Goal: Check status: Check status

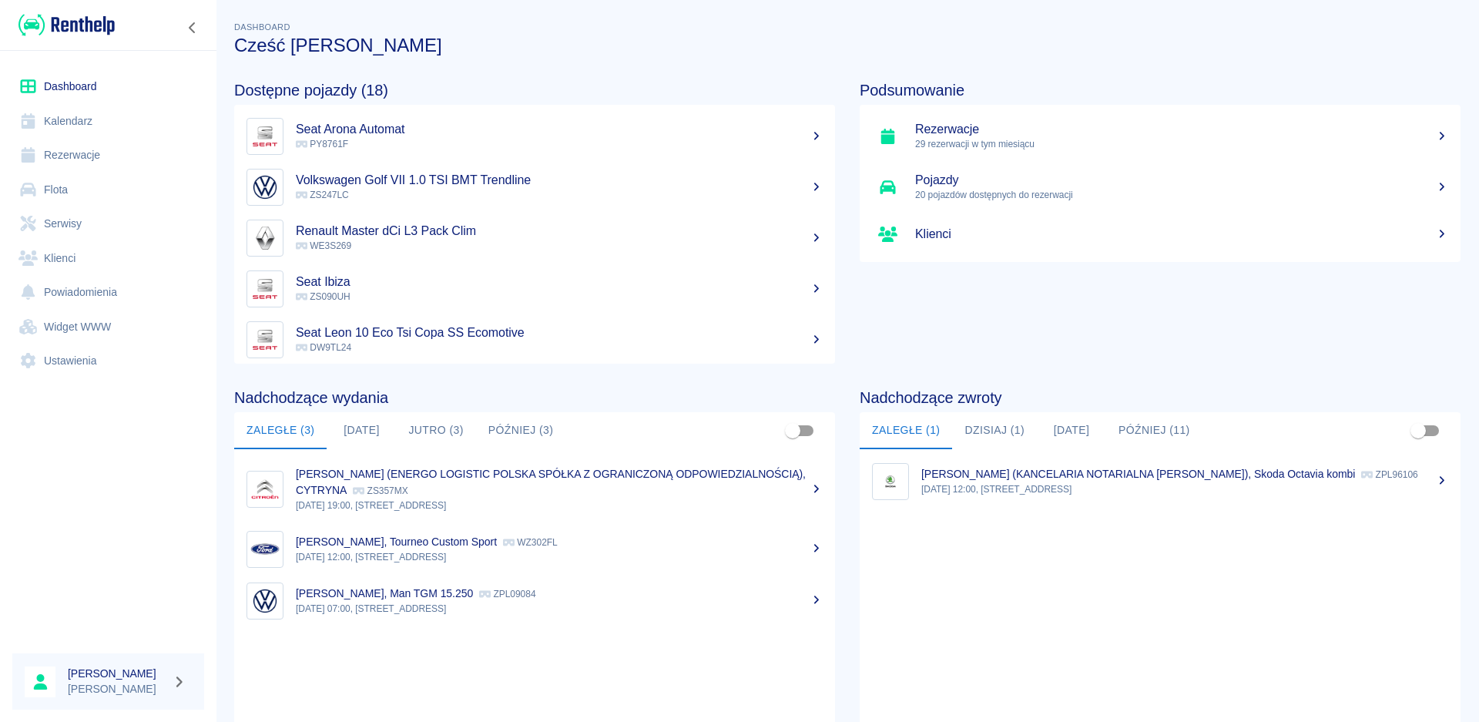
click at [375, 432] on button "[DATE]" at bounding box center [361, 430] width 69 height 37
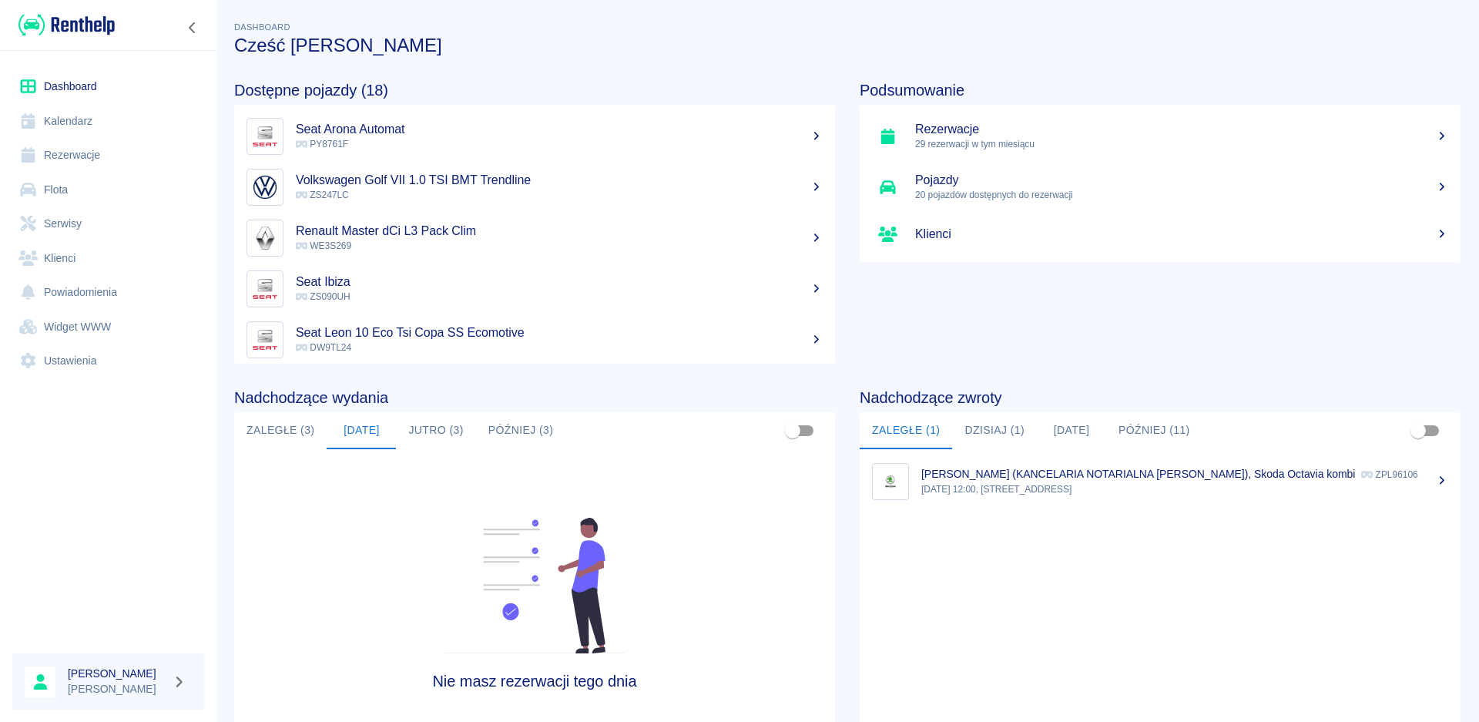
click at [441, 434] on button "Jutro (3)" at bounding box center [435, 430] width 79 height 37
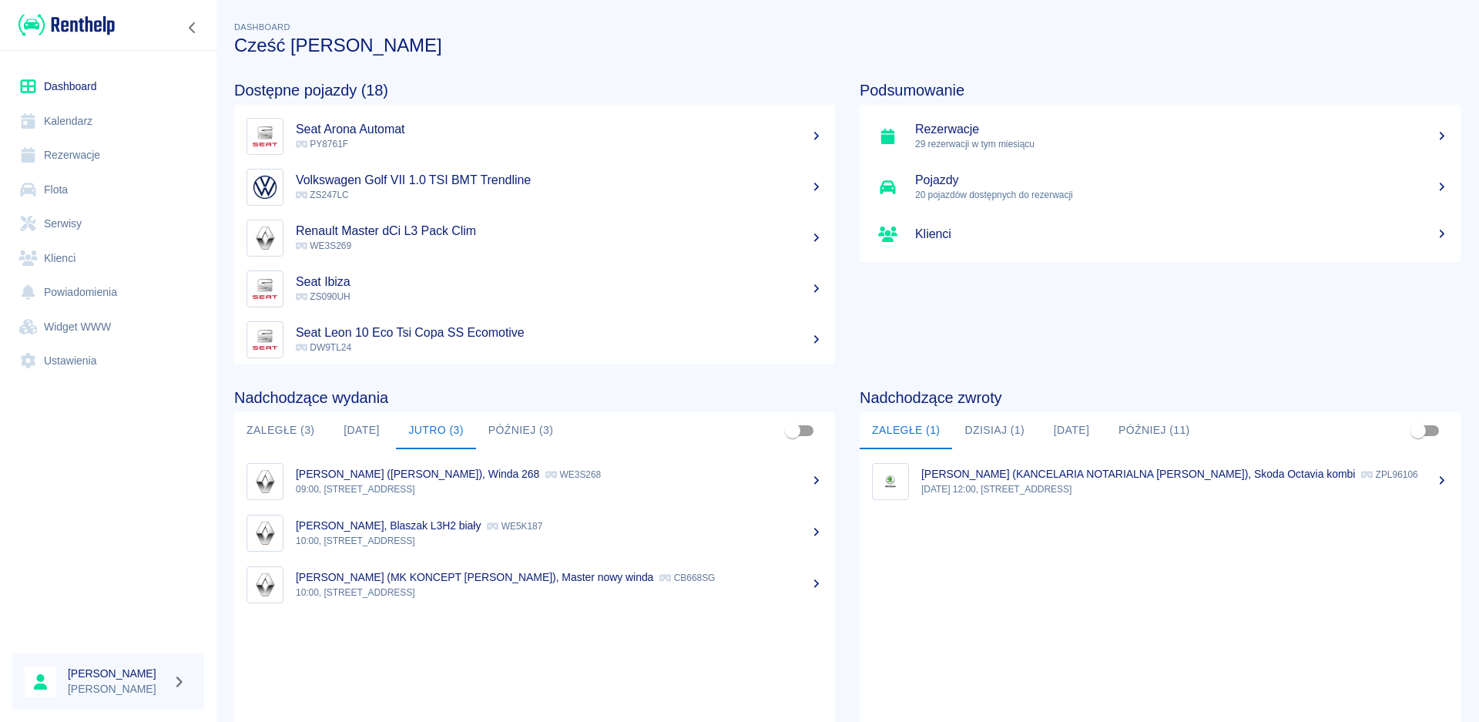
click at [356, 439] on button "[DATE]" at bounding box center [361, 430] width 69 height 37
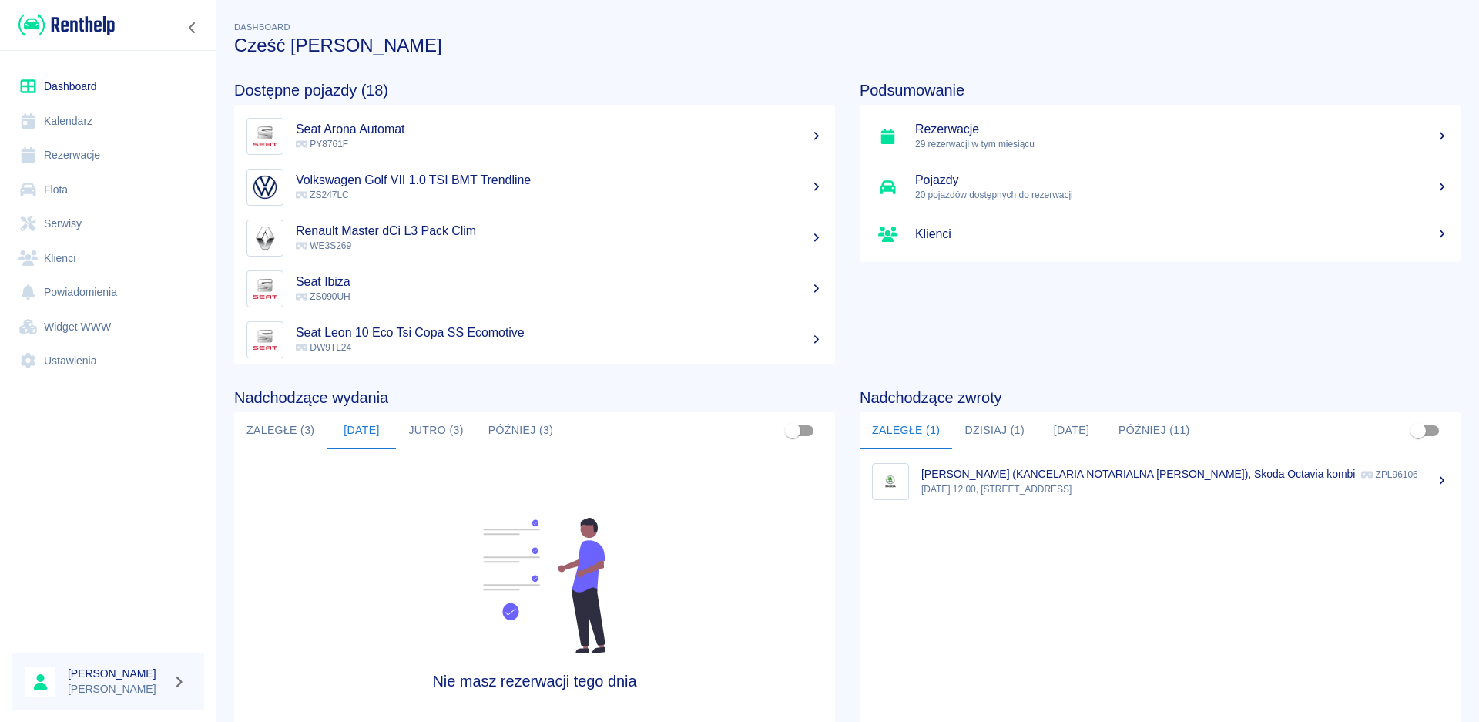
click at [414, 426] on button "Jutro (3)" at bounding box center [435, 430] width 79 height 37
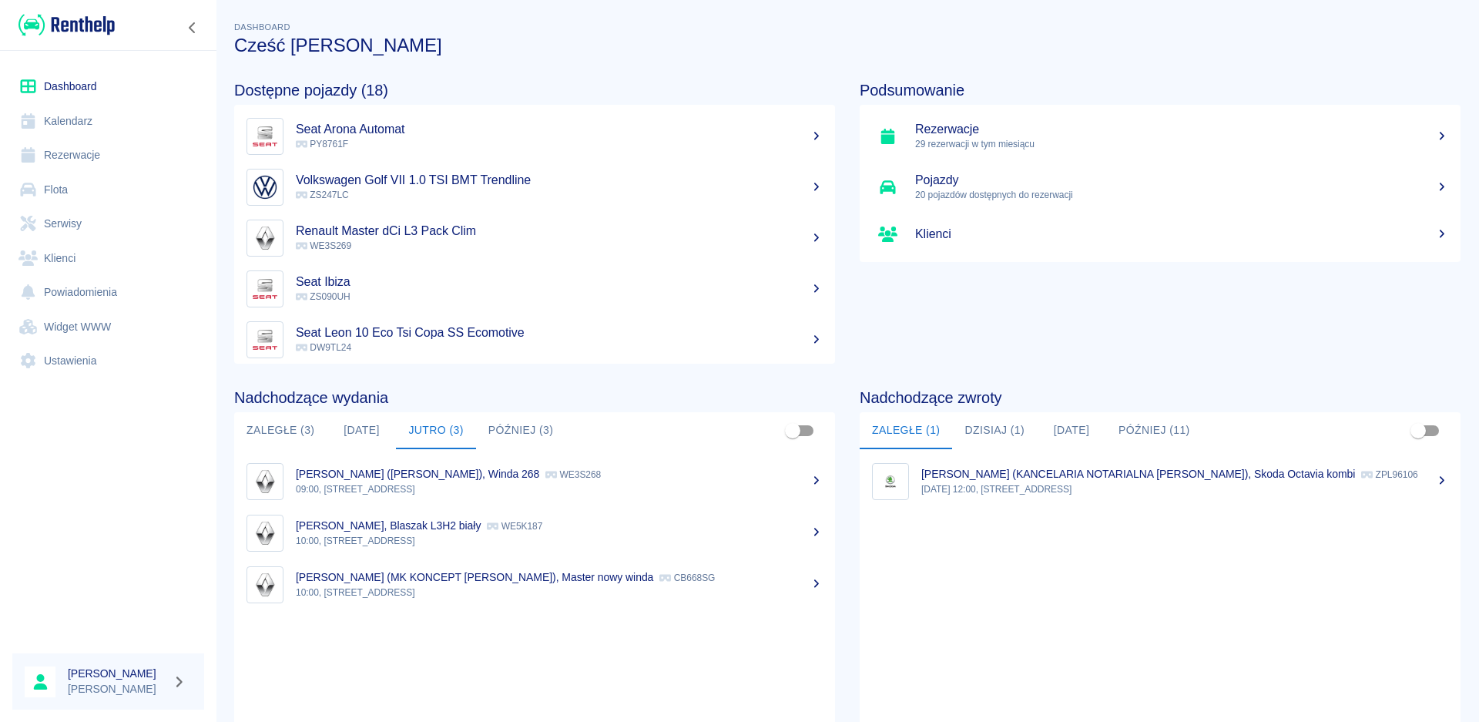
click at [410, 528] on p "[PERSON_NAME], Blaszak L3H2 biały" at bounding box center [388, 525] width 185 height 12
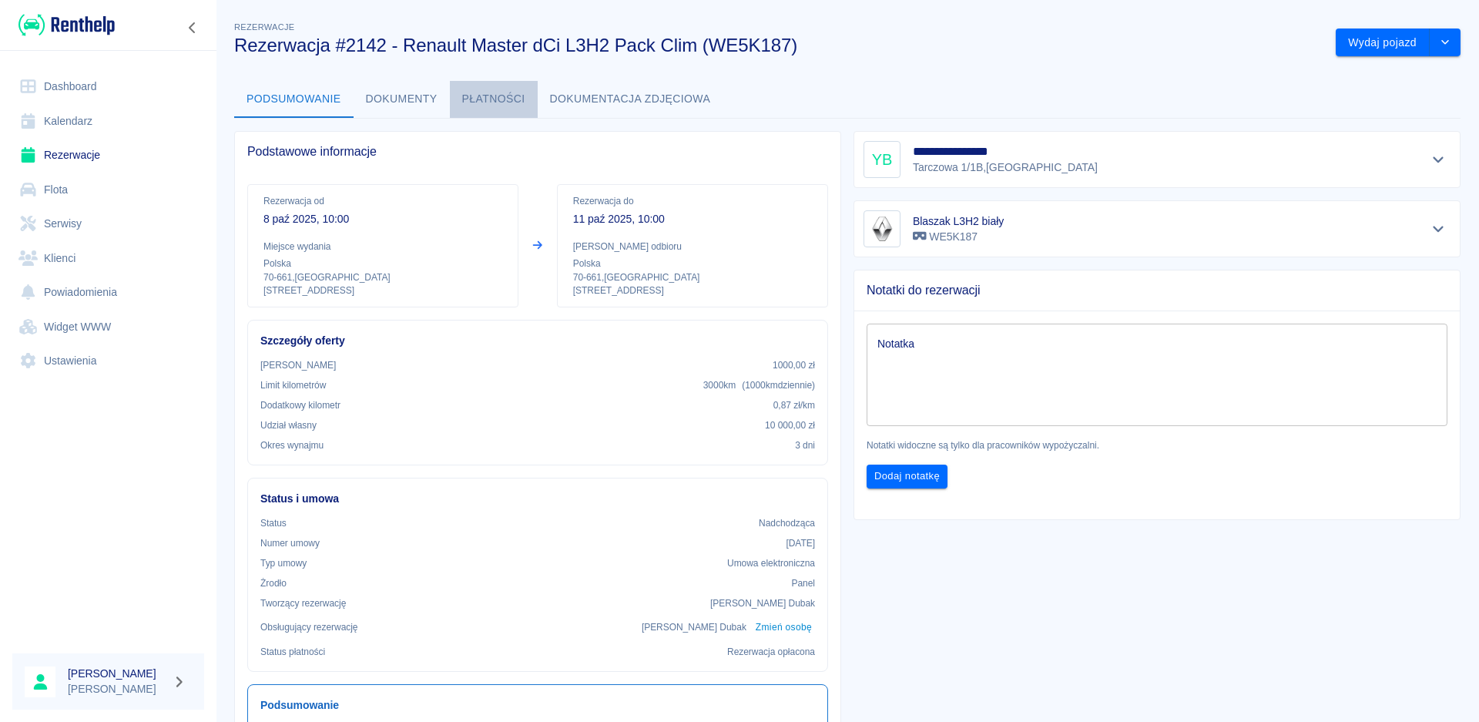
click at [520, 104] on button "Płatności" at bounding box center [494, 99] width 88 height 37
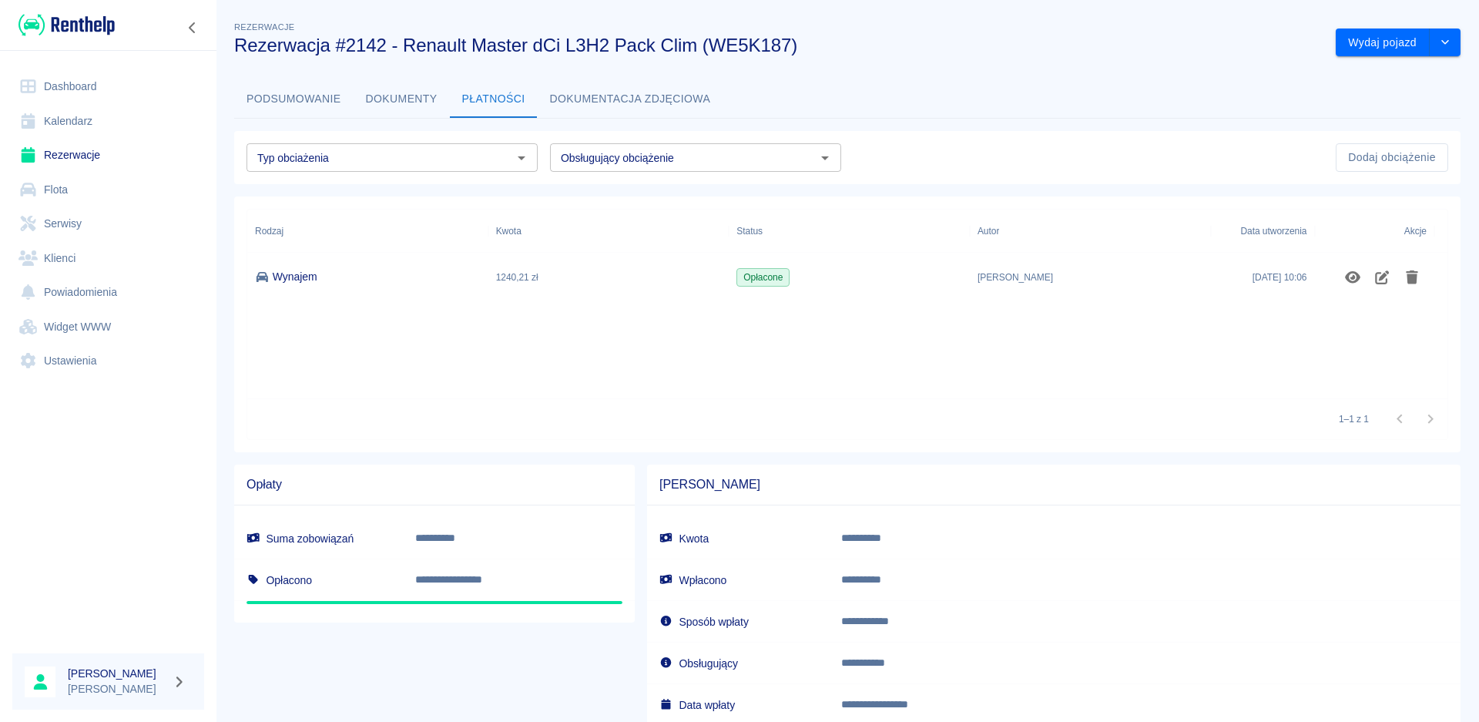
click at [60, 79] on link "Dashboard" at bounding box center [108, 86] width 192 height 35
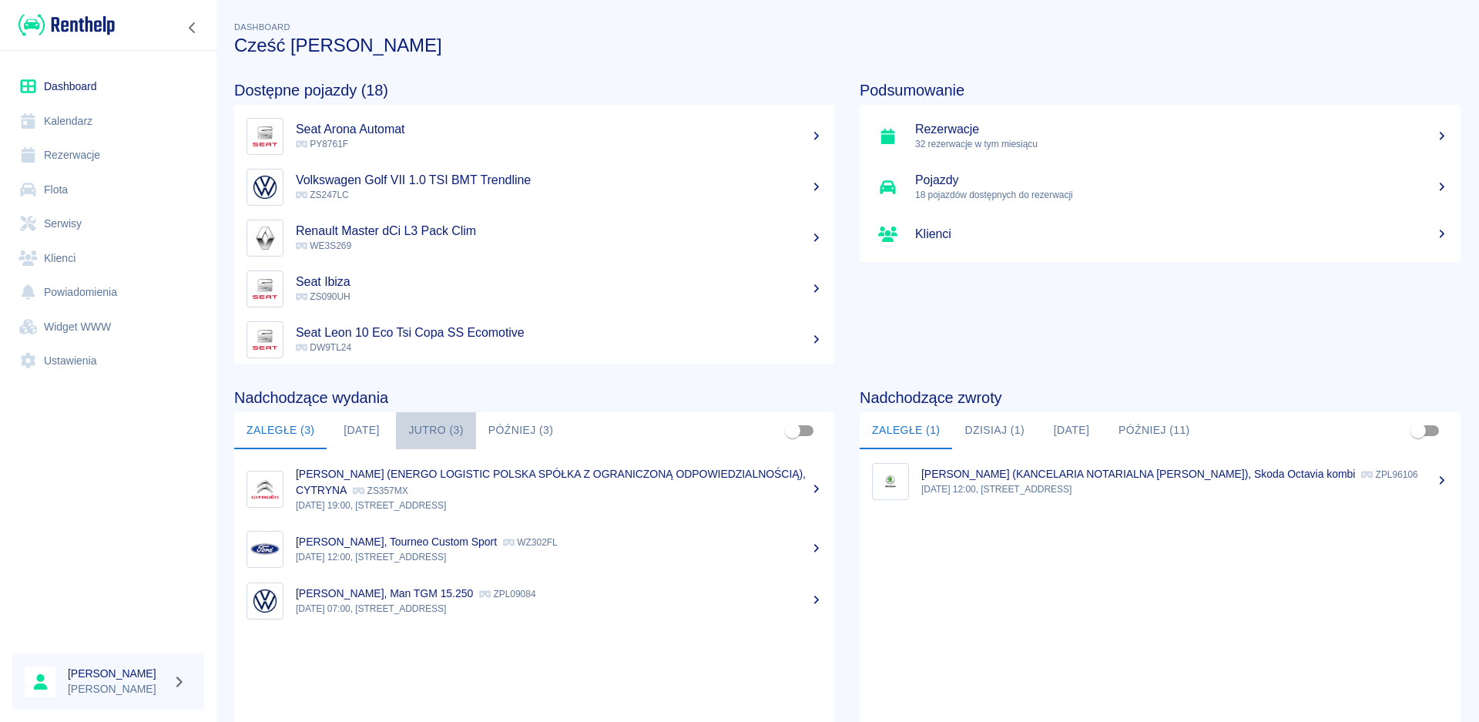
click at [418, 425] on button "Jutro (3)" at bounding box center [435, 430] width 79 height 37
